Goal: Information Seeking & Learning: Learn about a topic

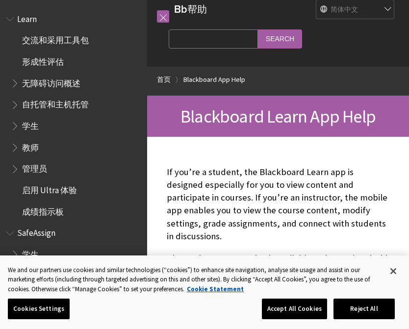
scroll to position [14, 0]
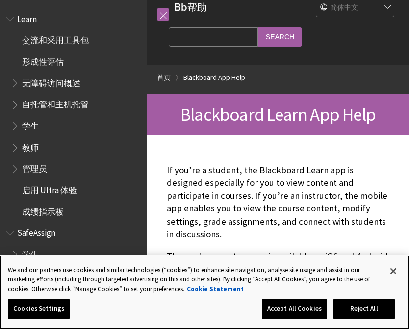
click at [307, 311] on button "Accept All Cookies" at bounding box center [294, 309] width 65 height 21
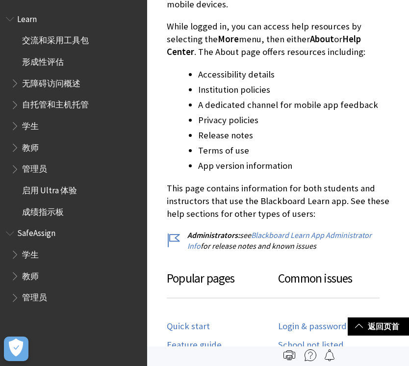
scroll to position [277, 0]
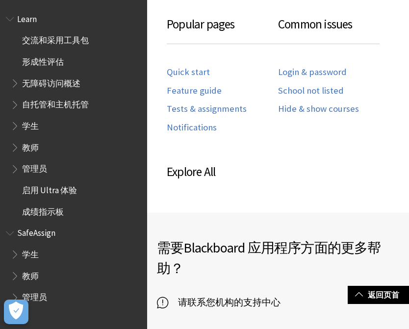
scroll to position [526, 0]
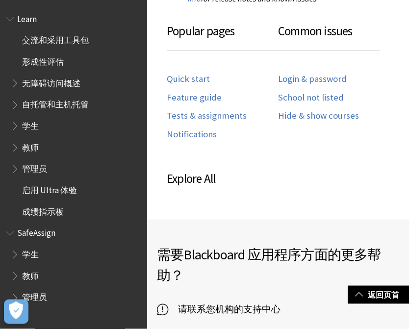
click at [22, 252] on span "学生" at bounding box center [30, 252] width 17 height 13
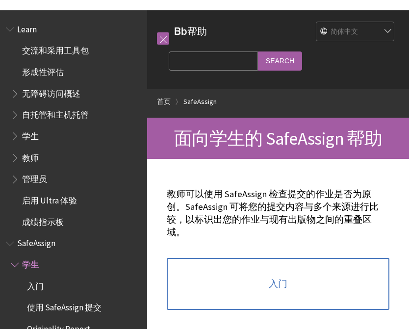
scroll to position [109, 0]
